Goal: Task Accomplishment & Management: Complete application form

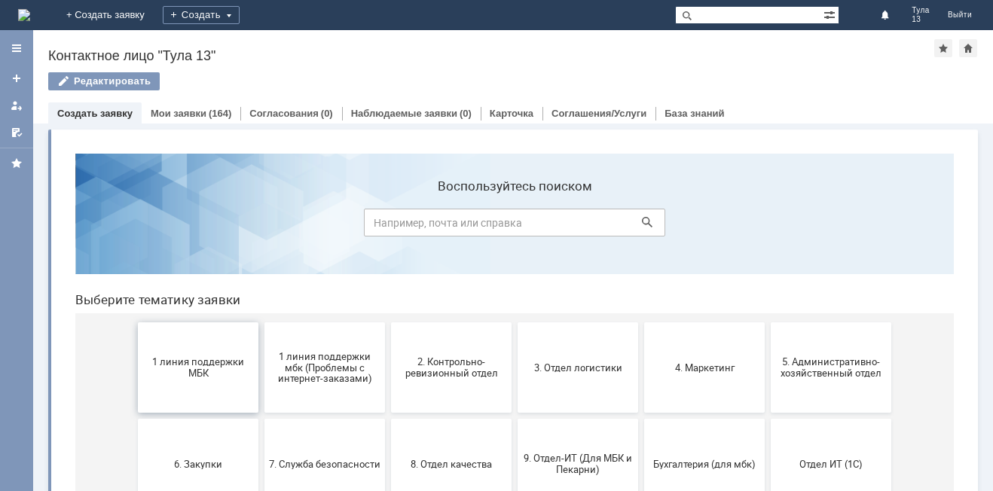
click at [166, 355] on button "1 линия поддержки МБК" at bounding box center [198, 368] width 121 height 90
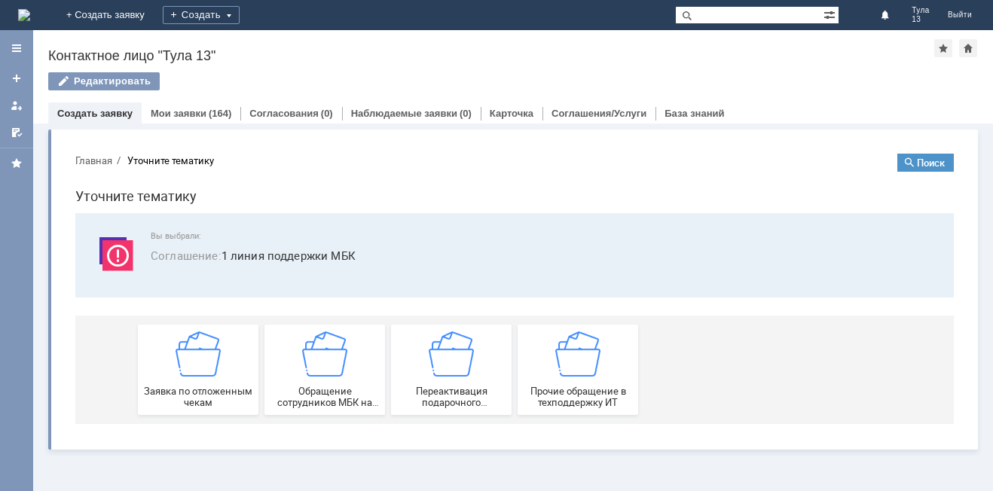
click at [166, 355] on div "Заявка по отложенным чекам" at bounding box center [198, 370] width 112 height 77
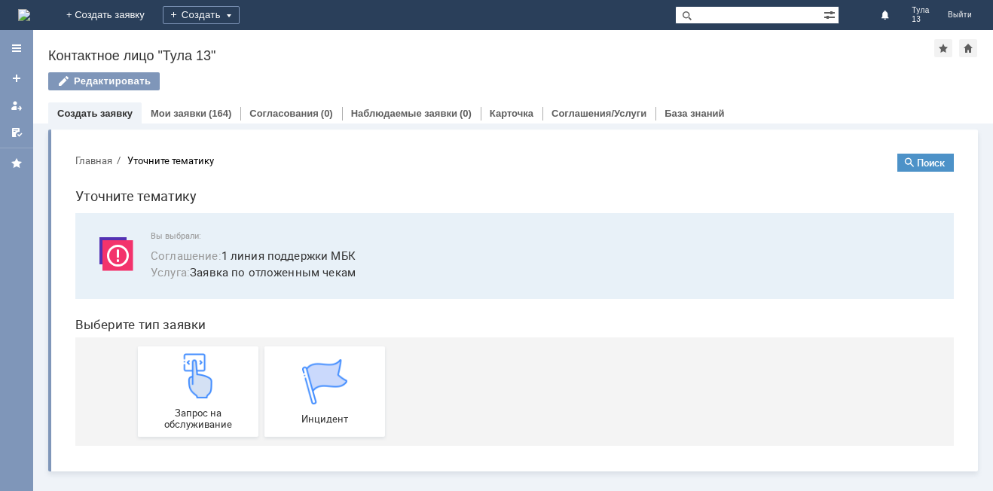
click at [166, 355] on div "Запрос на обслуживание" at bounding box center [198, 391] width 112 height 77
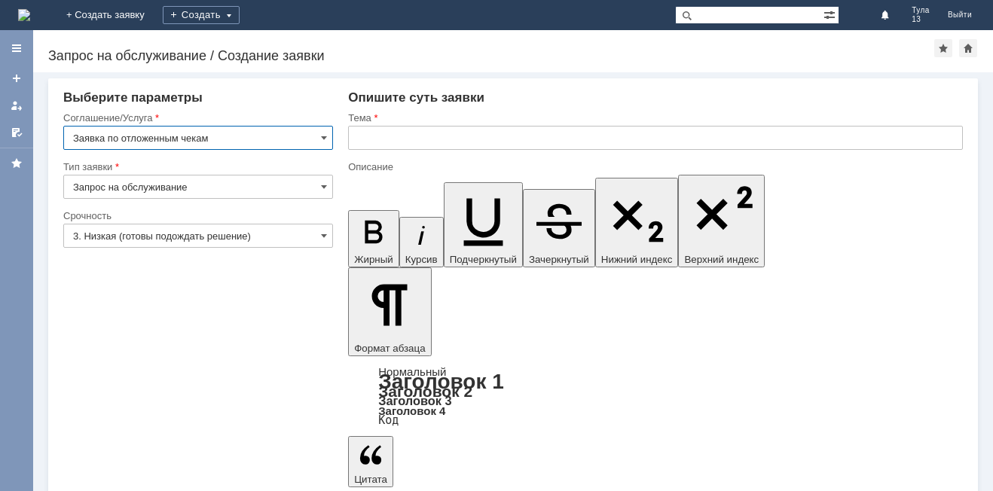
click at [365, 136] on input "text" at bounding box center [655, 138] width 615 height 24
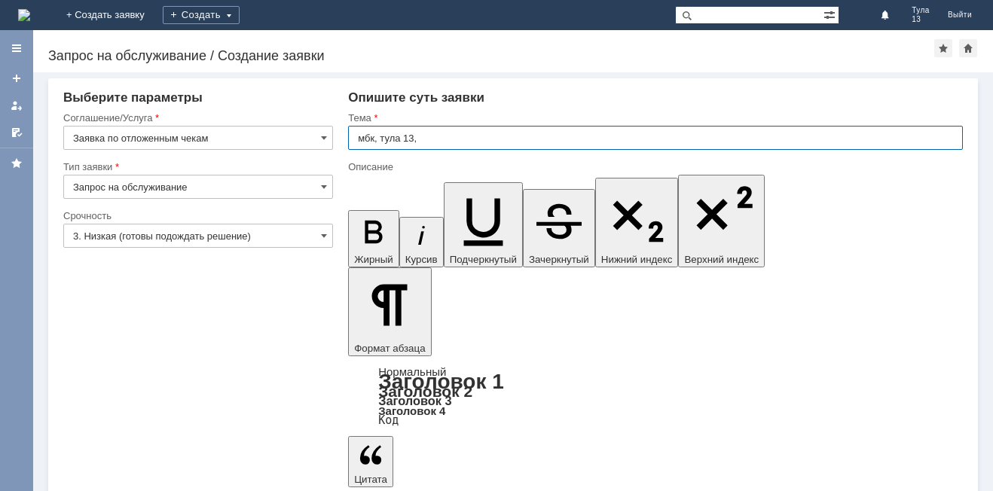
click at [379, 137] on input "мбк, тула 13," at bounding box center [655, 138] width 615 height 24
click at [439, 134] on input "мбк тула 13," at bounding box center [655, 138] width 615 height 24
type input "мбк тула 13, отложенные чеки"
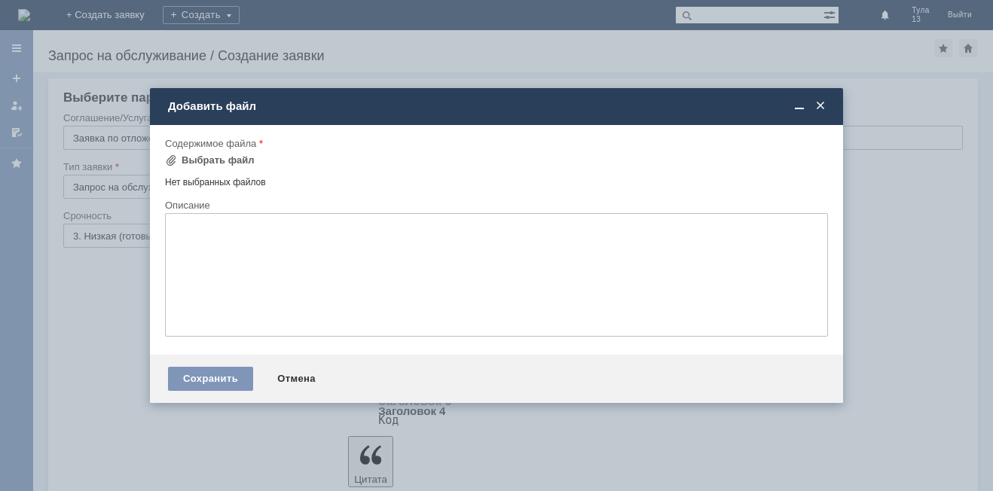
click at [222, 150] on div "Содержимое файла" at bounding box center [496, 144] width 663 height 14
click at [219, 160] on div "Выбрать файл" at bounding box center [218, 161] width 73 height 12
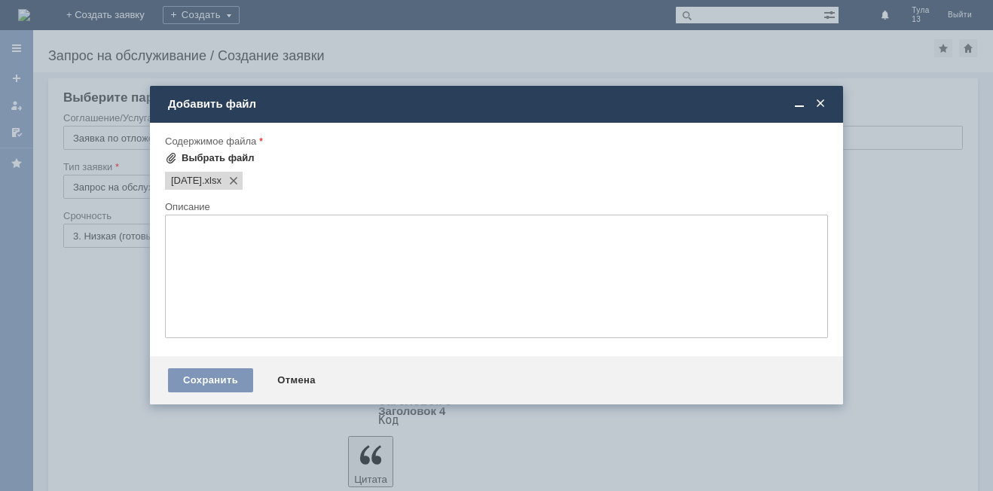
click at [325, 276] on textarea at bounding box center [496, 277] width 663 height 124
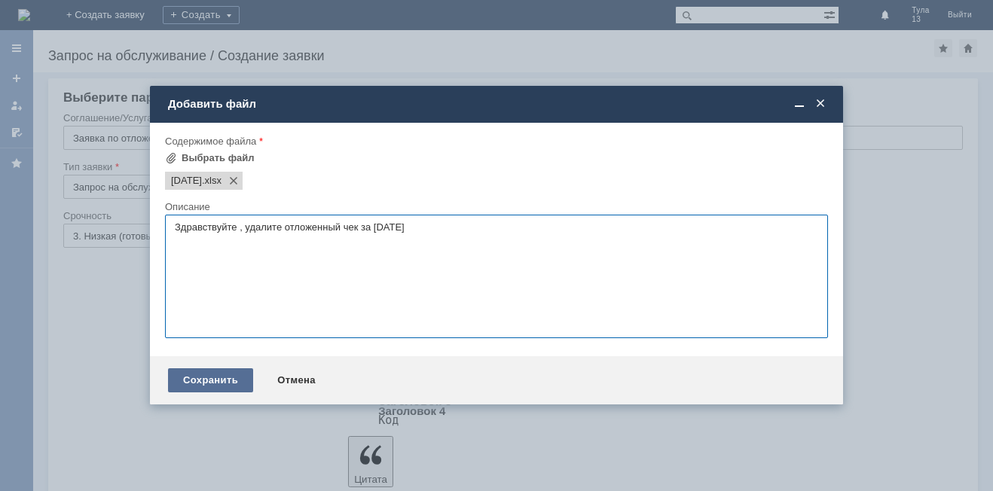
type textarea "Здравствуйте , удалите отложенный чек за [DATE]"
click at [228, 381] on div "Сохранить" at bounding box center [210, 381] width 85 height 24
